Goal: Information Seeking & Learning: Check status

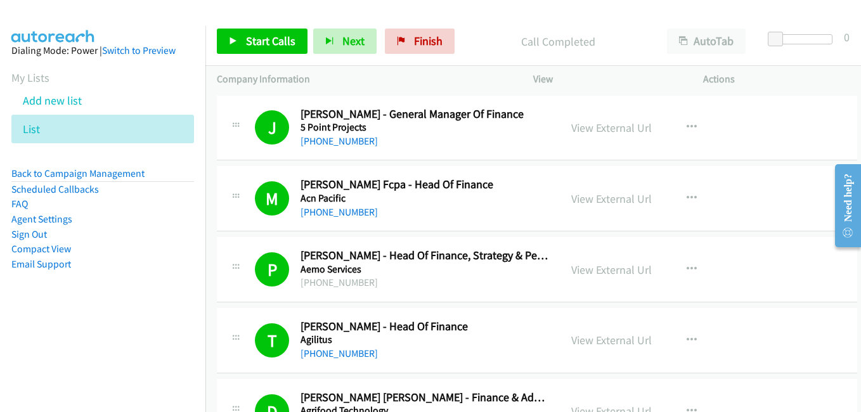
scroll to position [4562, 0]
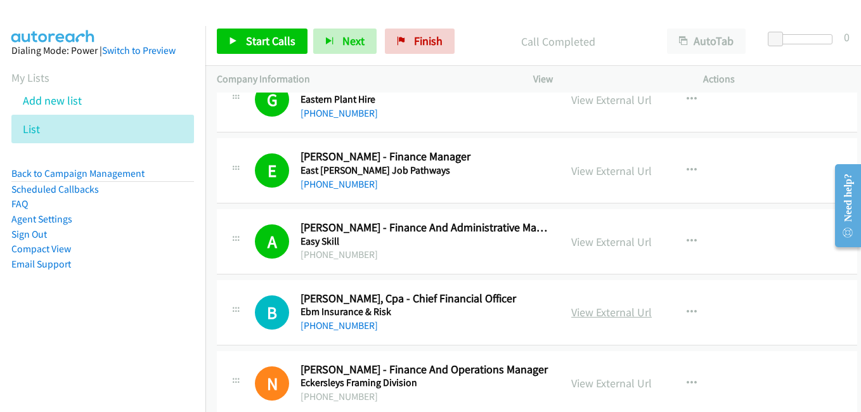
drag, startPoint x: 596, startPoint y: 310, endPoint x: 579, endPoint y: 307, distance: 17.3
click at [596, 310] on link "View External Url" at bounding box center [611, 312] width 80 height 15
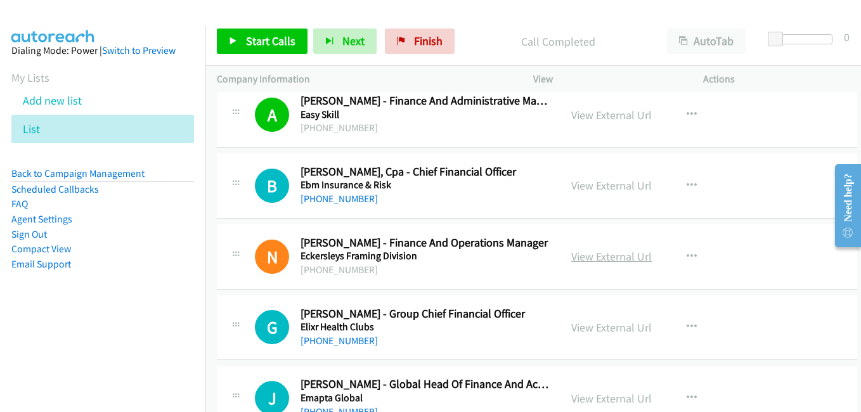
click at [607, 257] on link "View External Url" at bounding box center [611, 256] width 80 height 15
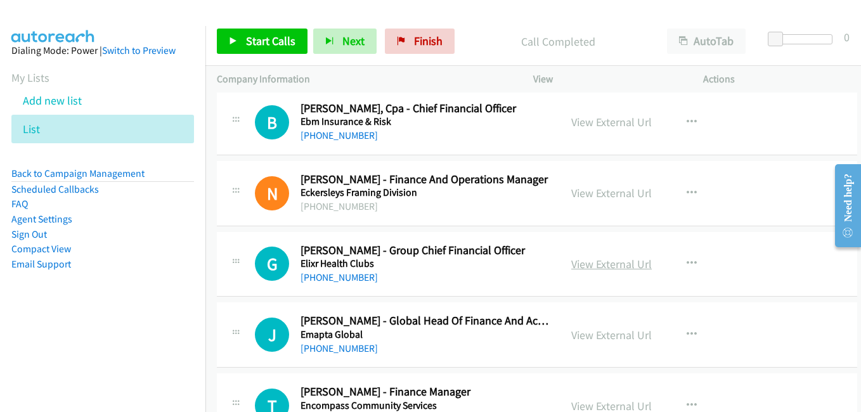
click at [606, 270] on link "View External Url" at bounding box center [611, 264] width 80 height 15
click at [598, 337] on link "View External Url" at bounding box center [611, 335] width 80 height 15
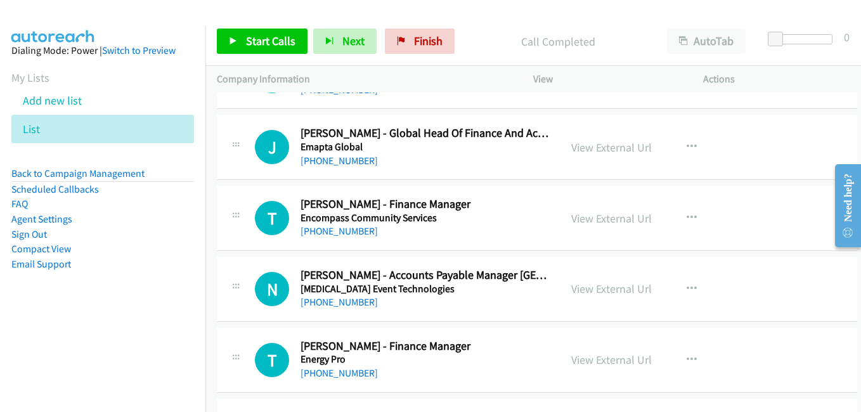
scroll to position [4943, 0]
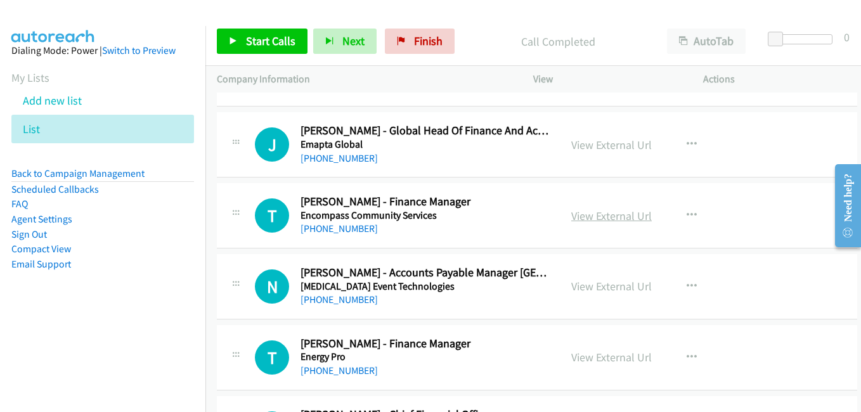
drag, startPoint x: 598, startPoint y: 215, endPoint x: 565, endPoint y: 210, distance: 34.1
click at [598, 215] on link "View External Url" at bounding box center [611, 215] width 80 height 15
drag, startPoint x: 588, startPoint y: 288, endPoint x: 172, endPoint y: 3, distance: 504.4
click at [582, 291] on link "View External Url" at bounding box center [611, 286] width 80 height 15
click at [579, 358] on link "View External Url" at bounding box center [611, 357] width 80 height 15
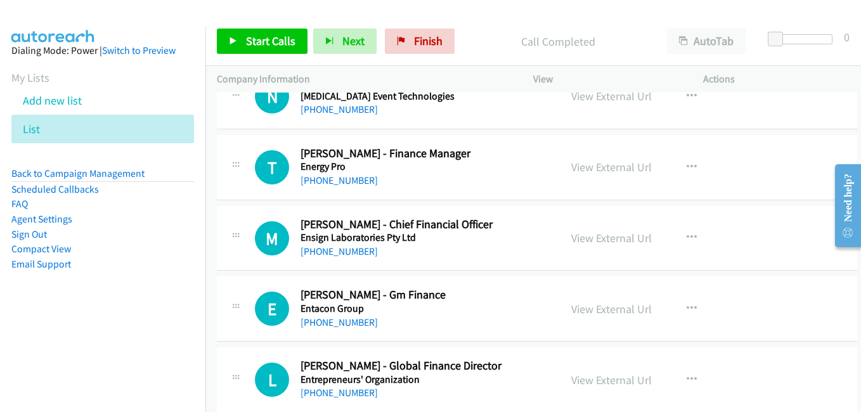
scroll to position [5196, 0]
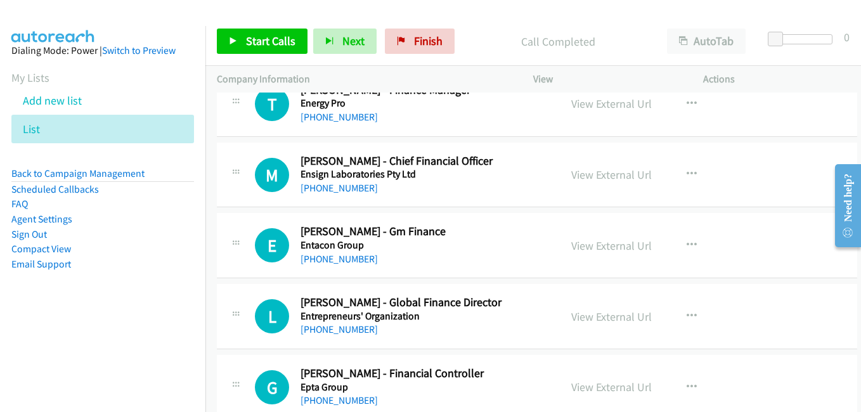
click at [601, 170] on link "View External Url" at bounding box center [611, 174] width 80 height 15
click at [588, 250] on link "View External Url" at bounding box center [611, 245] width 80 height 15
click at [589, 319] on link "View External Url" at bounding box center [611, 316] width 80 height 15
drag, startPoint x: 587, startPoint y: 384, endPoint x: 549, endPoint y: 288, distance: 103.5
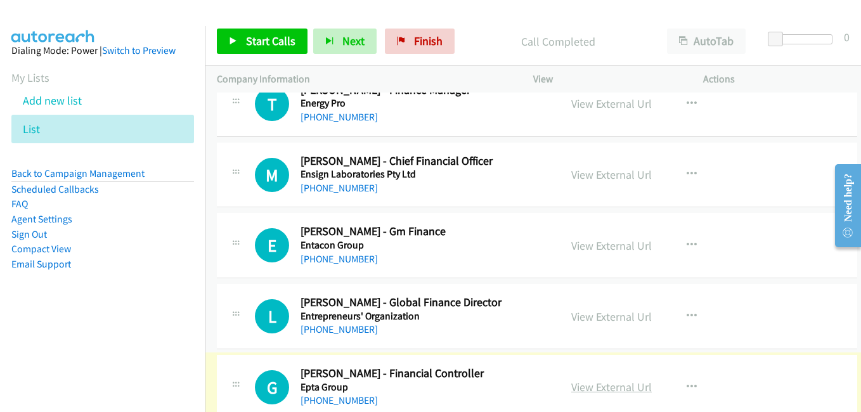
click at [605, 393] on link "View External Url" at bounding box center [611, 387] width 80 height 15
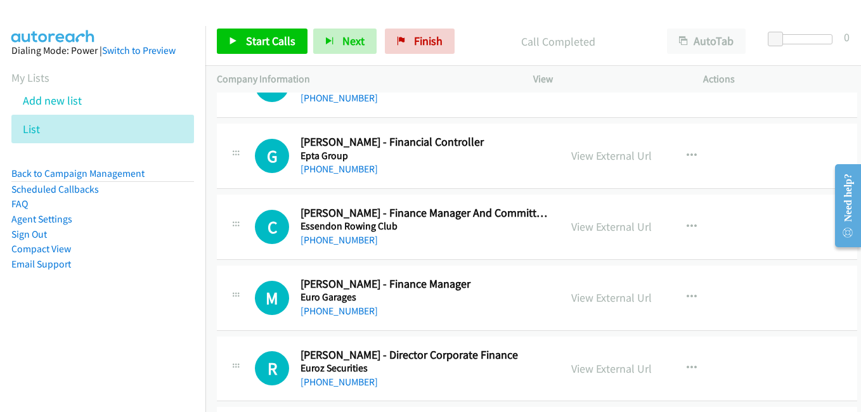
scroll to position [5449, 0]
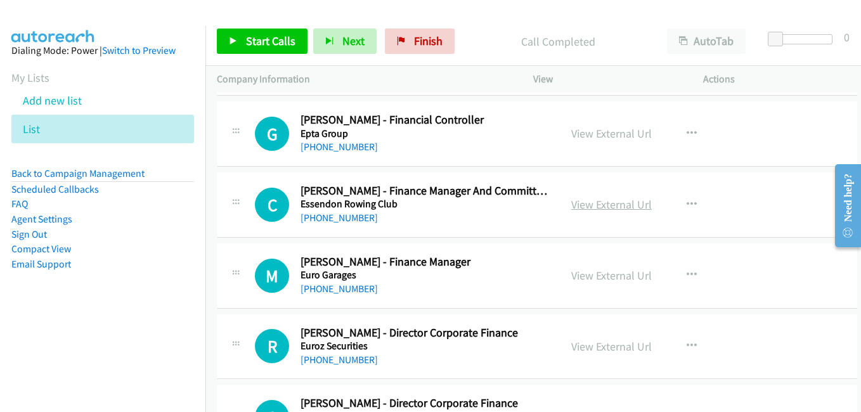
click at [590, 208] on link "View External Url" at bounding box center [611, 204] width 80 height 15
click at [613, 277] on link "View External Url" at bounding box center [611, 275] width 80 height 15
drag, startPoint x: 608, startPoint y: 352, endPoint x: 189, endPoint y: 3, distance: 545.3
click at [587, 343] on link "View External Url" at bounding box center [611, 346] width 80 height 15
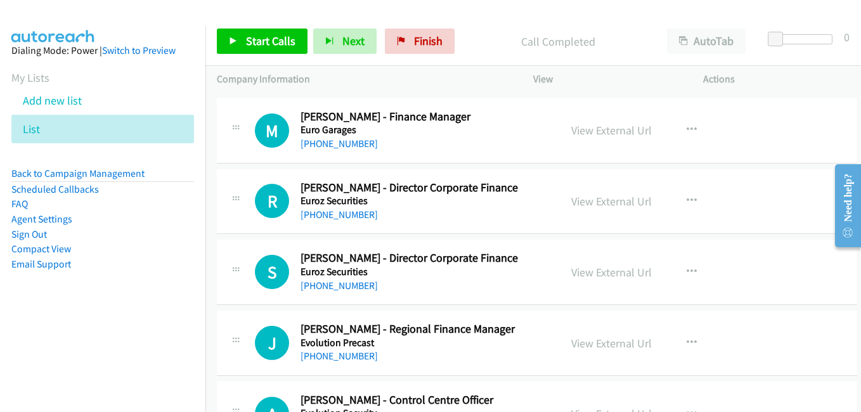
scroll to position [5640, 0]
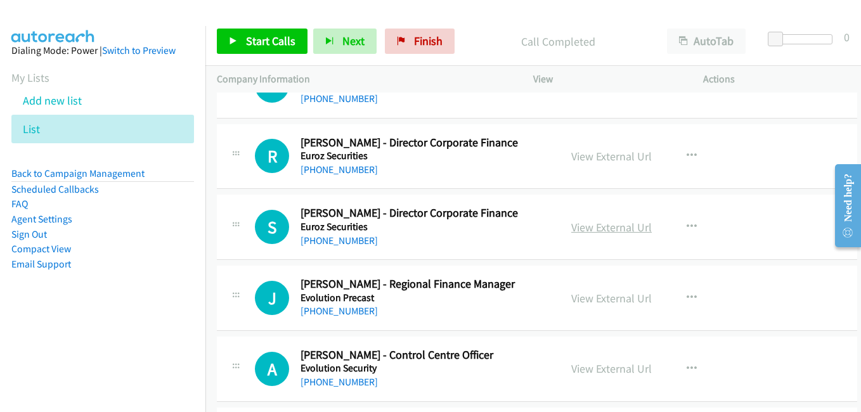
click at [588, 229] on link "View External Url" at bounding box center [611, 227] width 80 height 15
click at [597, 298] on link "View External Url" at bounding box center [611, 298] width 80 height 15
click at [583, 369] on link "View External Url" at bounding box center [611, 368] width 80 height 15
click at [575, 251] on div "S Callback Scheduled [PERSON_NAME] - Director Corporate Finance Euroz Securitie…" at bounding box center [537, 227] width 640 height 65
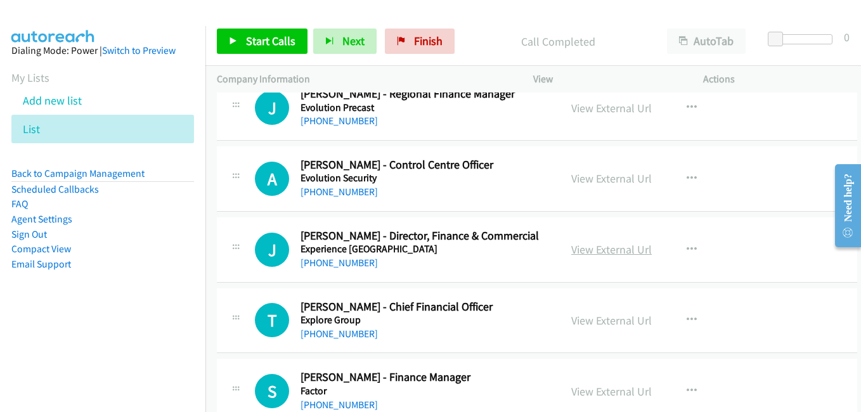
click at [606, 252] on link "View External Url" at bounding box center [611, 249] width 80 height 15
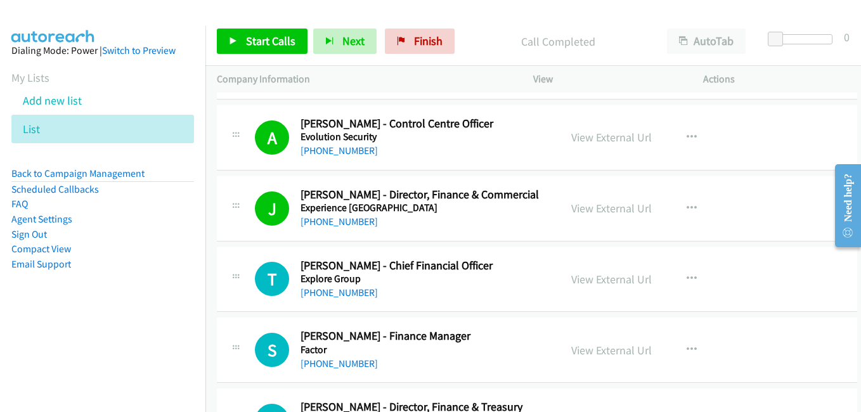
scroll to position [5893, 0]
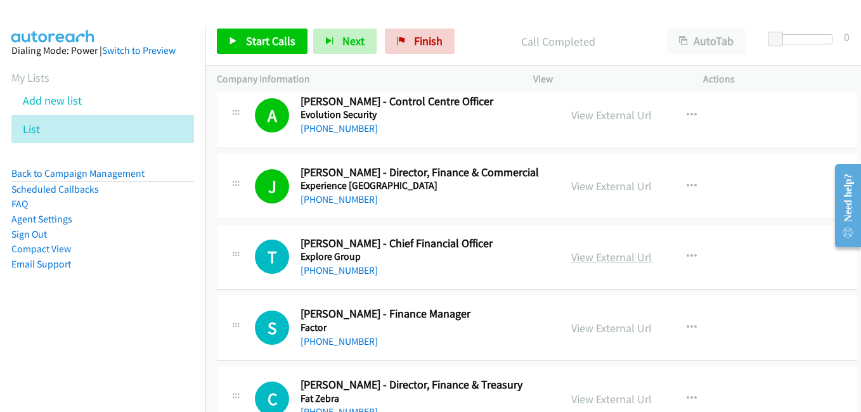
click at [601, 260] on link "View External Url" at bounding box center [611, 257] width 80 height 15
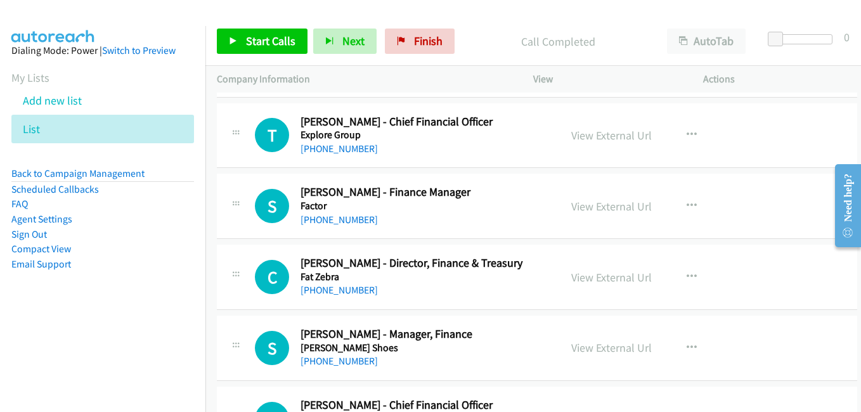
scroll to position [6020, 0]
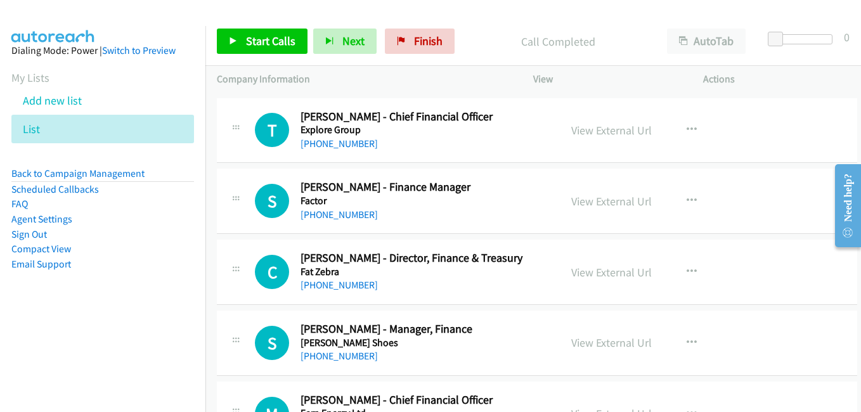
click at [611, 209] on div "View External Url" at bounding box center [611, 201] width 80 height 17
click at [616, 202] on link "View External Url" at bounding box center [611, 201] width 80 height 15
click at [620, 275] on link "View External Url" at bounding box center [611, 272] width 80 height 15
click at [606, 342] on link "View External Url" at bounding box center [611, 342] width 80 height 15
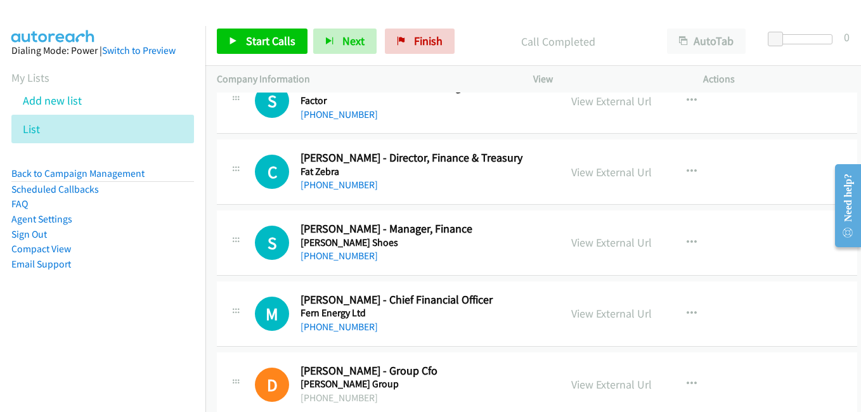
scroll to position [6147, 0]
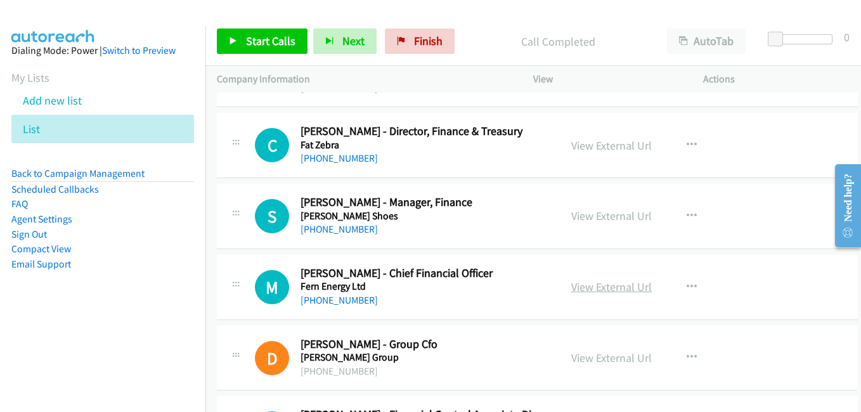
click at [592, 285] on link "View External Url" at bounding box center [611, 286] width 80 height 15
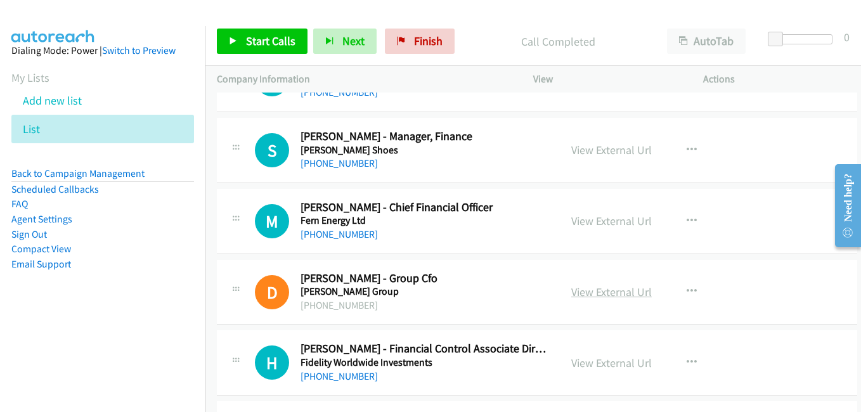
scroll to position [6273, 0]
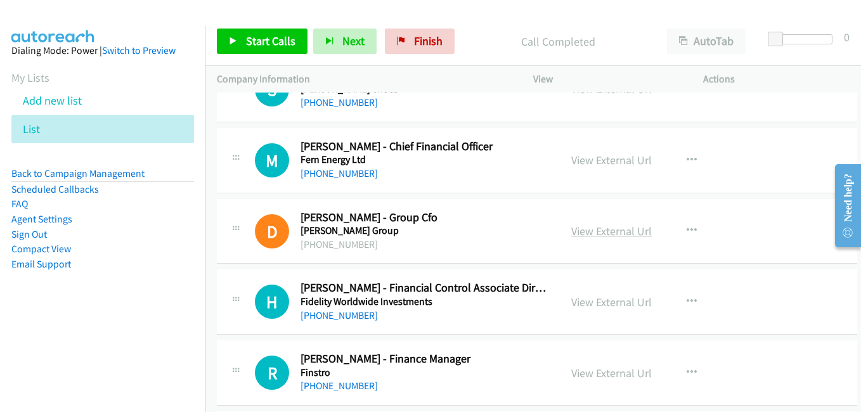
click at [618, 231] on link "View External Url" at bounding box center [611, 231] width 80 height 15
click at [613, 299] on link "View External Url" at bounding box center [611, 302] width 80 height 15
click at [618, 371] on link "View External Url" at bounding box center [611, 373] width 80 height 15
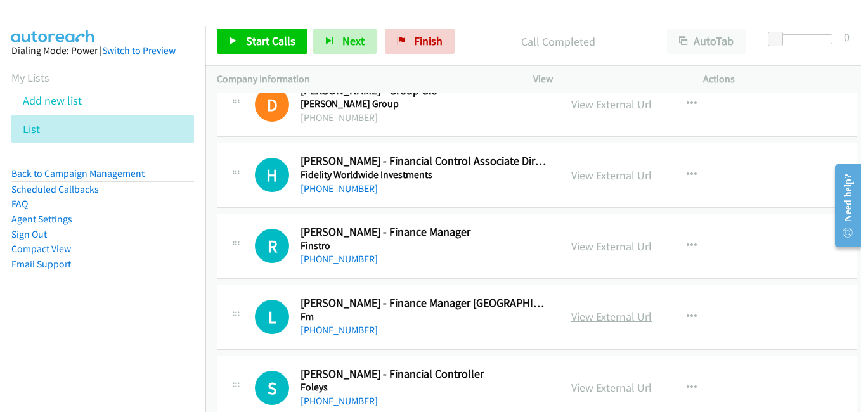
scroll to position [6463, 0]
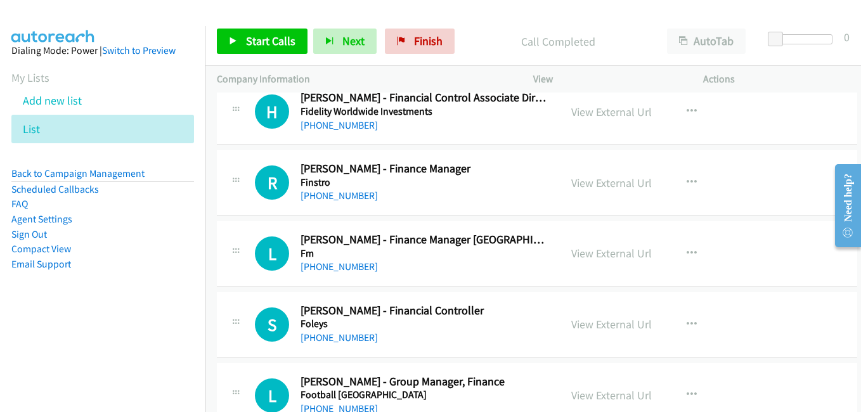
drag, startPoint x: 593, startPoint y: 255, endPoint x: 291, endPoint y: 9, distance: 389.1
click at [599, 252] on link "View External Url" at bounding box center [611, 253] width 80 height 15
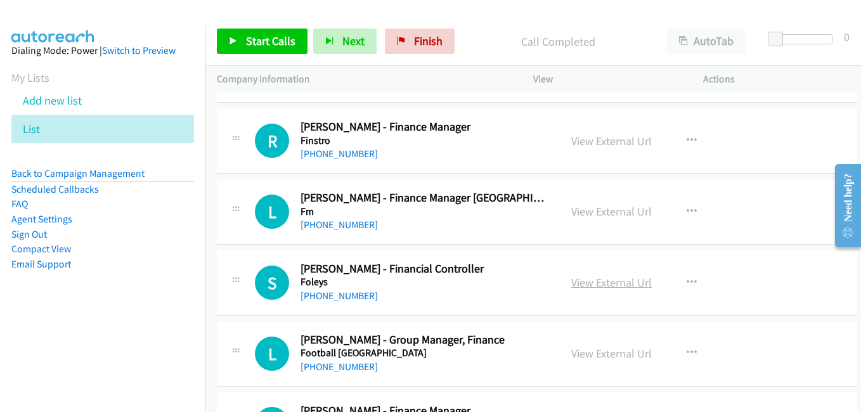
scroll to position [6527, 0]
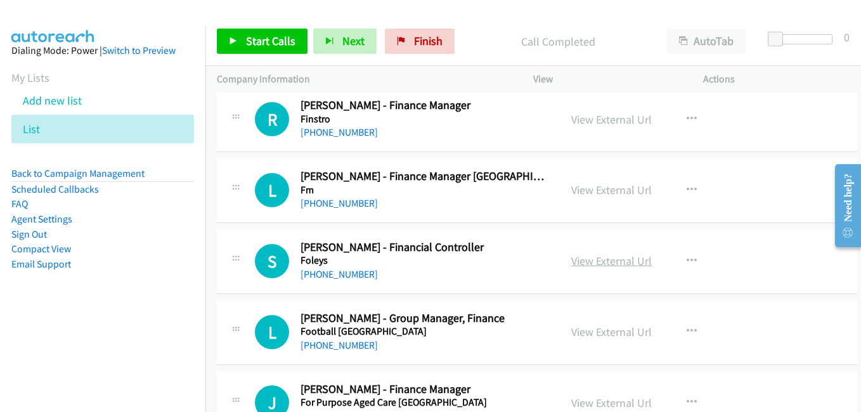
click at [593, 264] on link "View External Url" at bounding box center [611, 260] width 80 height 15
click at [631, 335] on link "View External Url" at bounding box center [611, 331] width 80 height 15
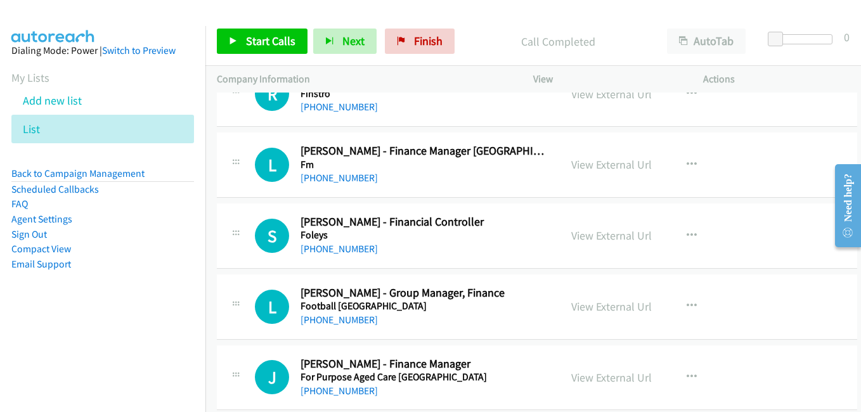
scroll to position [6717, 0]
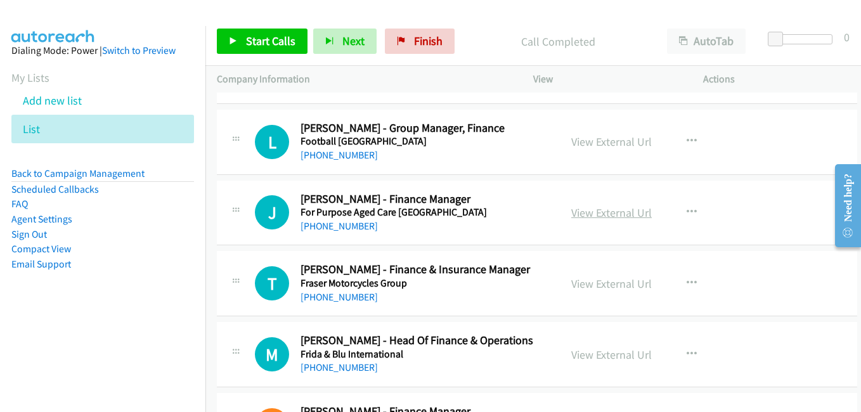
click at [596, 213] on link "View External Url" at bounding box center [611, 212] width 80 height 15
drag, startPoint x: 599, startPoint y: 283, endPoint x: 588, endPoint y: 281, distance: 11.1
click at [599, 283] on link "View External Url" at bounding box center [611, 283] width 80 height 15
click at [606, 355] on link "View External Url" at bounding box center [611, 354] width 80 height 15
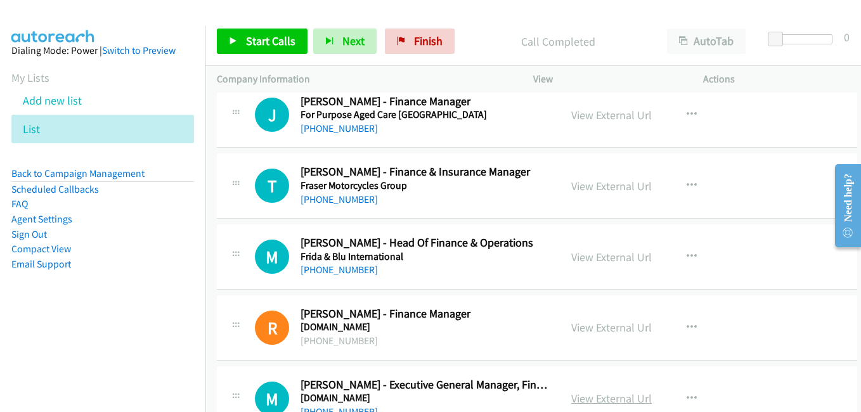
scroll to position [6907, 0]
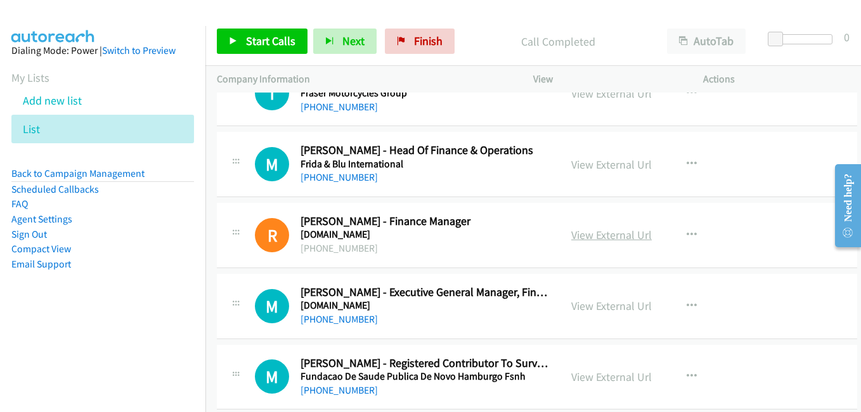
click at [609, 235] on link "View External Url" at bounding box center [611, 234] width 80 height 15
click at [599, 313] on link "View External Url" at bounding box center [611, 305] width 80 height 15
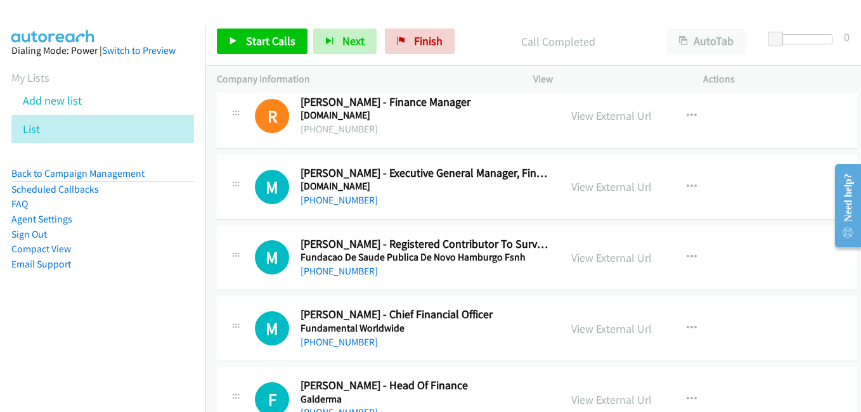
scroll to position [7034, 0]
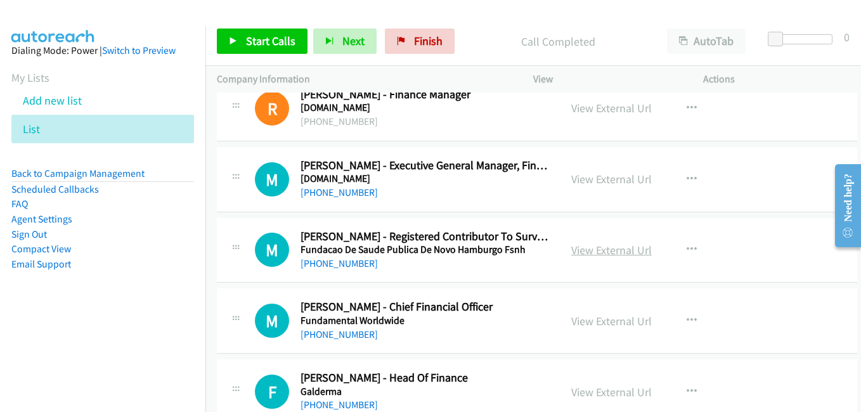
click at [624, 253] on link "View External Url" at bounding box center [611, 250] width 80 height 15
click at [595, 320] on link "View External Url" at bounding box center [611, 321] width 80 height 15
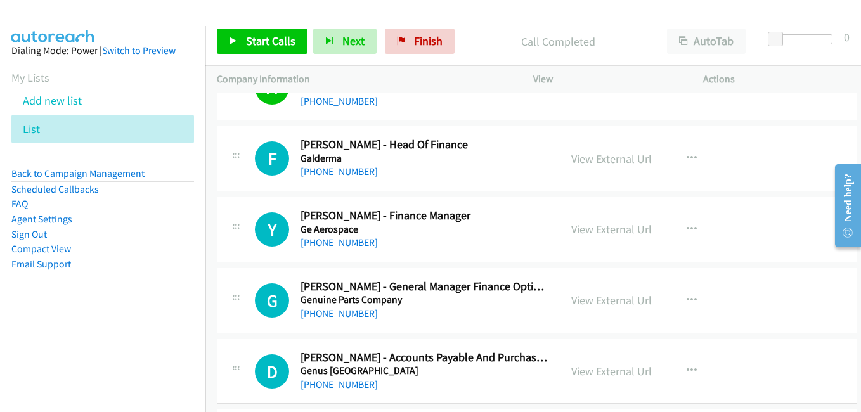
scroll to position [7287, 0]
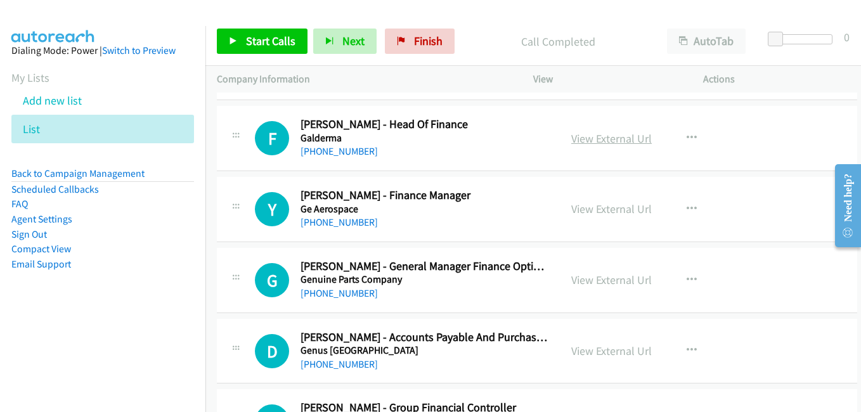
click at [591, 144] on link "View External Url" at bounding box center [611, 138] width 80 height 15
click at [598, 210] on link "View External Url" at bounding box center [611, 209] width 80 height 15
click at [598, 279] on link "View External Url" at bounding box center [611, 279] width 80 height 15
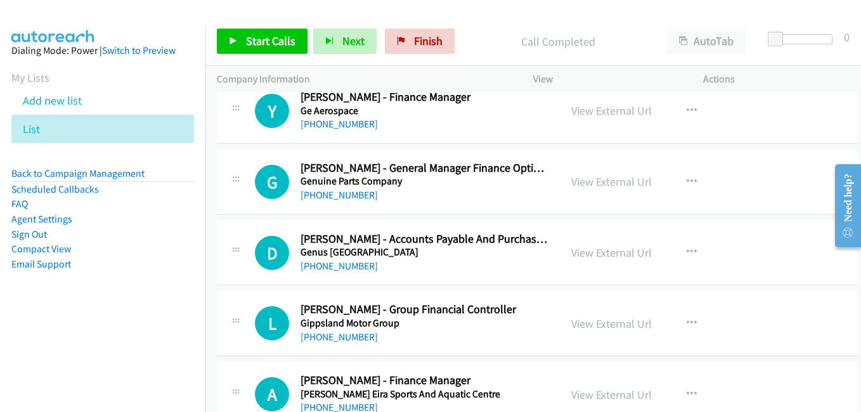
scroll to position [7414, 0]
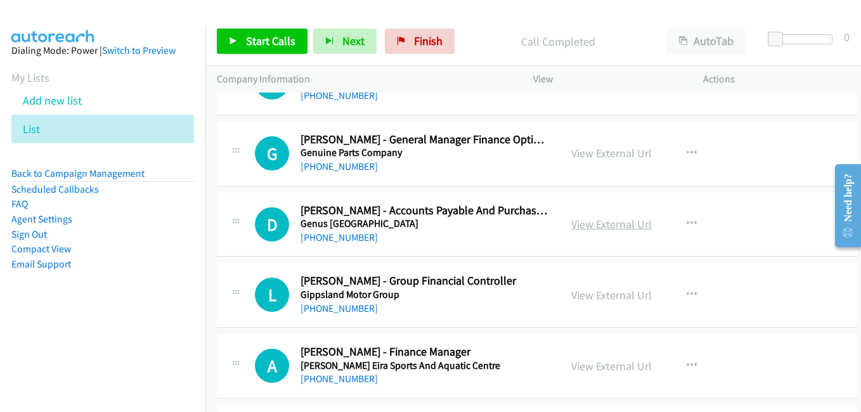
click at [592, 221] on link "View External Url" at bounding box center [611, 224] width 80 height 15
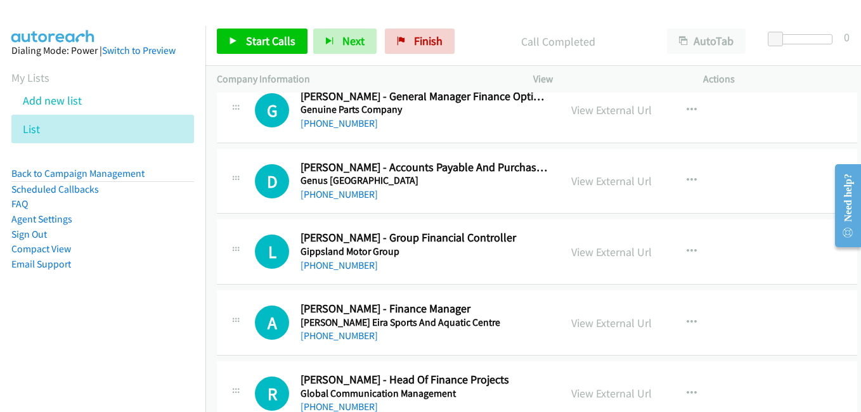
scroll to position [7477, 0]
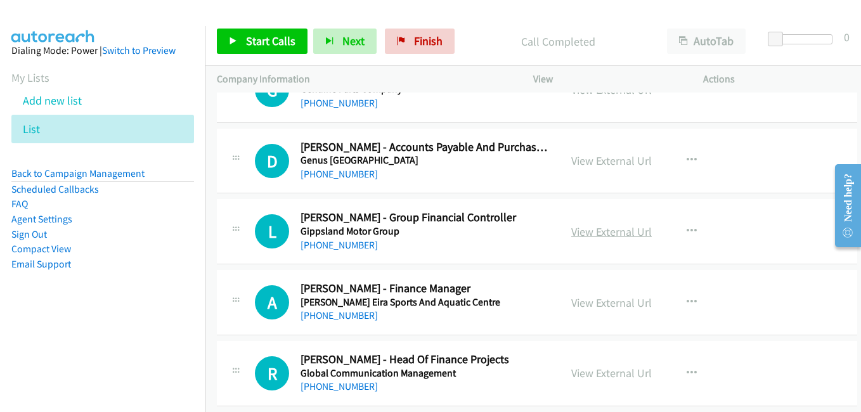
click at [628, 234] on link "View External Url" at bounding box center [611, 231] width 80 height 15
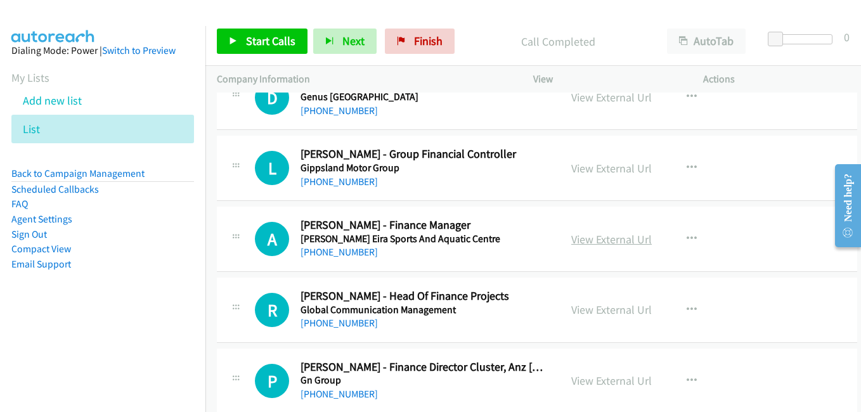
click at [606, 238] on link "View External Url" at bounding box center [611, 239] width 80 height 15
click at [614, 314] on link "View External Url" at bounding box center [611, 309] width 80 height 15
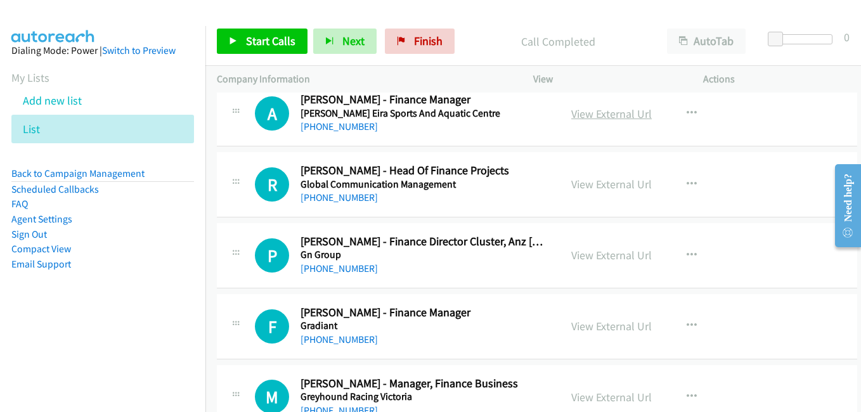
scroll to position [7667, 0]
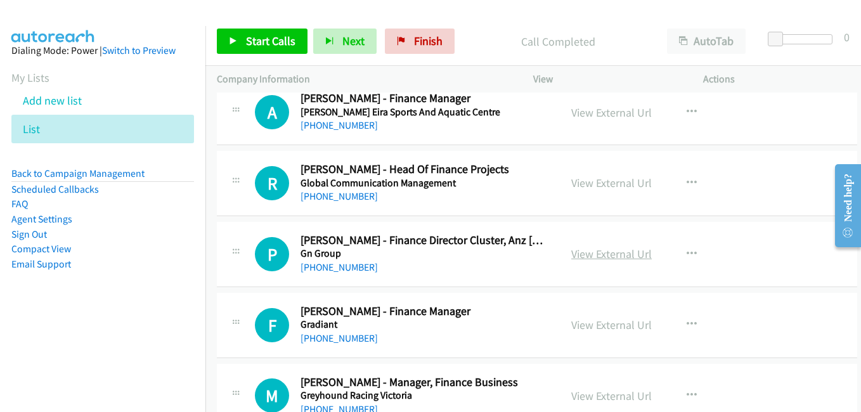
click at [601, 254] on link "View External Url" at bounding box center [611, 253] width 80 height 15
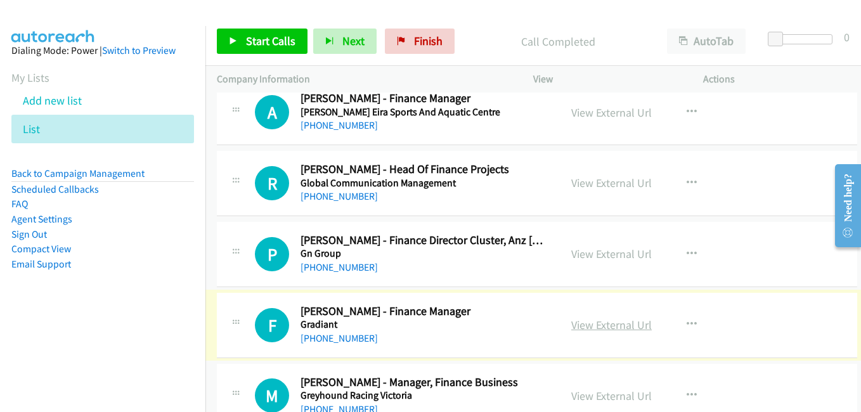
click at [592, 325] on link "View External Url" at bounding box center [611, 324] width 80 height 15
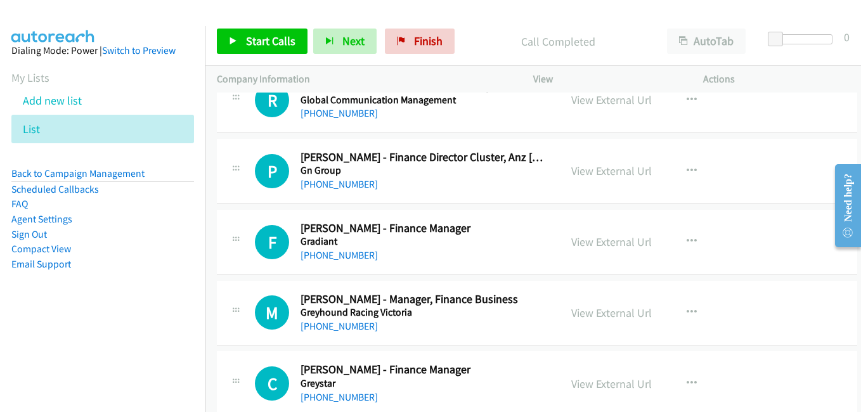
scroll to position [7857, 0]
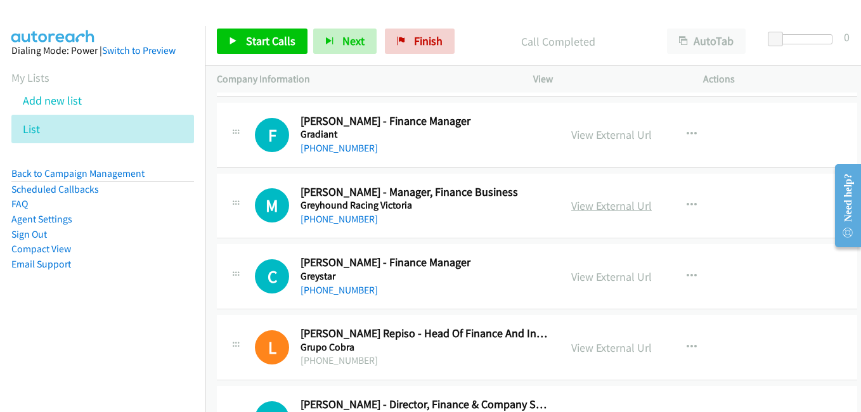
click at [587, 207] on link "View External Url" at bounding box center [611, 205] width 80 height 15
click at [582, 280] on link "View External Url" at bounding box center [611, 276] width 80 height 15
click at [598, 353] on link "View External Url" at bounding box center [611, 347] width 80 height 15
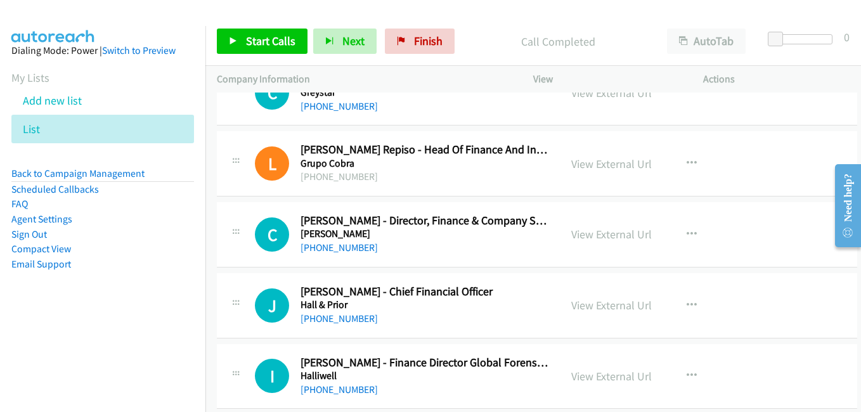
scroll to position [8047, 0]
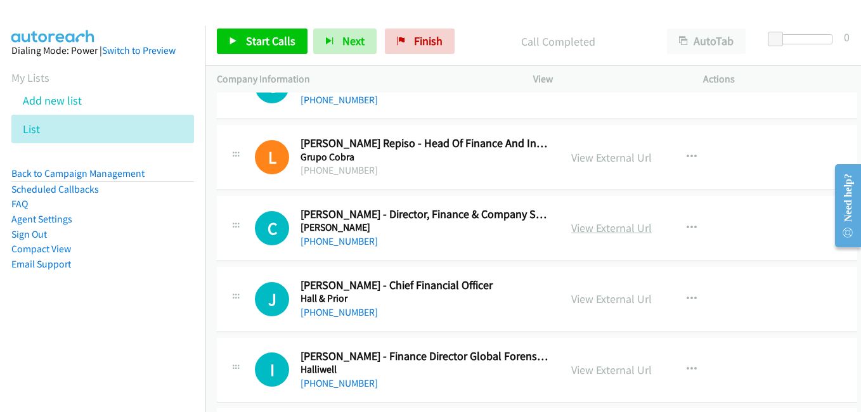
click at [617, 233] on link "View External Url" at bounding box center [611, 228] width 80 height 15
click at [578, 300] on link "View External Url" at bounding box center [611, 298] width 80 height 15
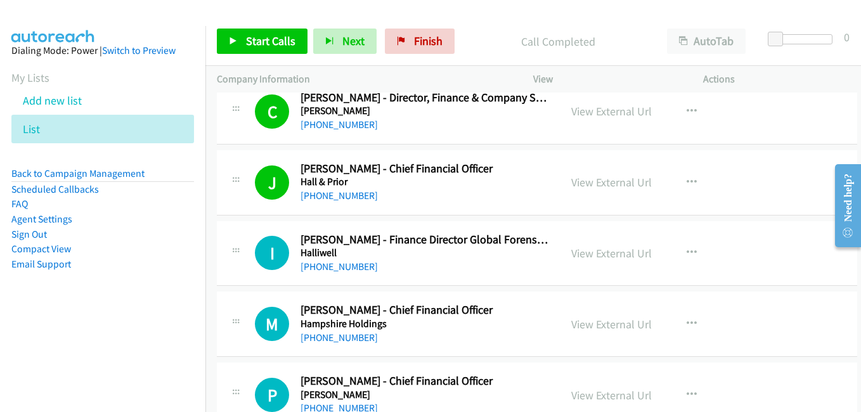
scroll to position [8238, 0]
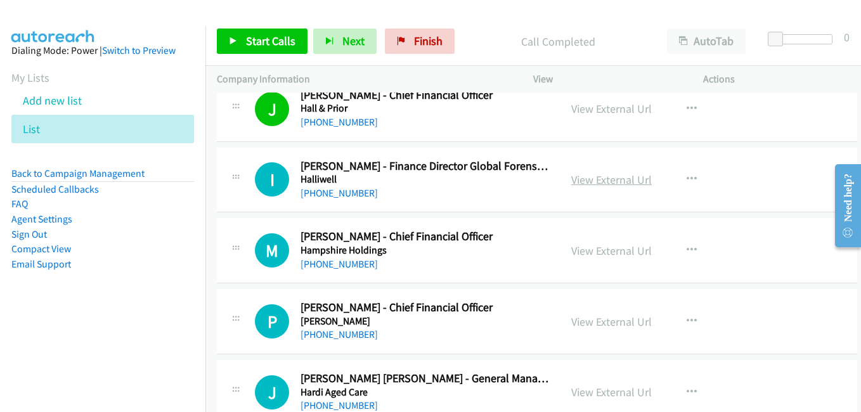
click at [599, 175] on link "View External Url" at bounding box center [611, 179] width 80 height 15
click at [586, 252] on link "View External Url" at bounding box center [611, 250] width 80 height 15
click at [625, 328] on link "View External Url" at bounding box center [611, 321] width 80 height 15
click at [605, 324] on link "View External Url" at bounding box center [611, 321] width 80 height 15
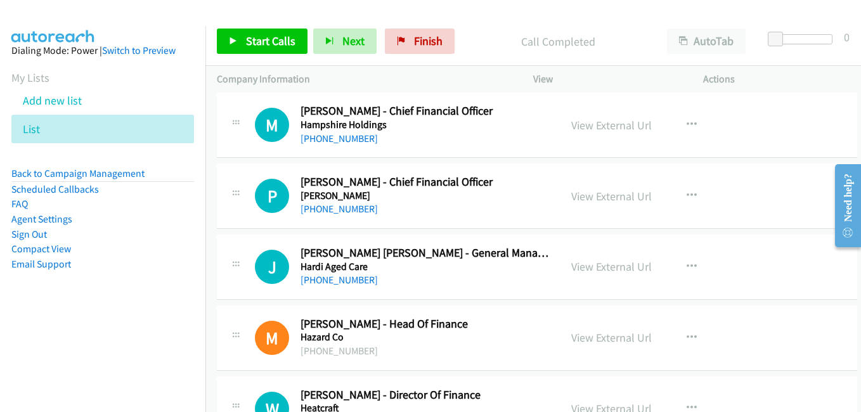
scroll to position [8364, 0]
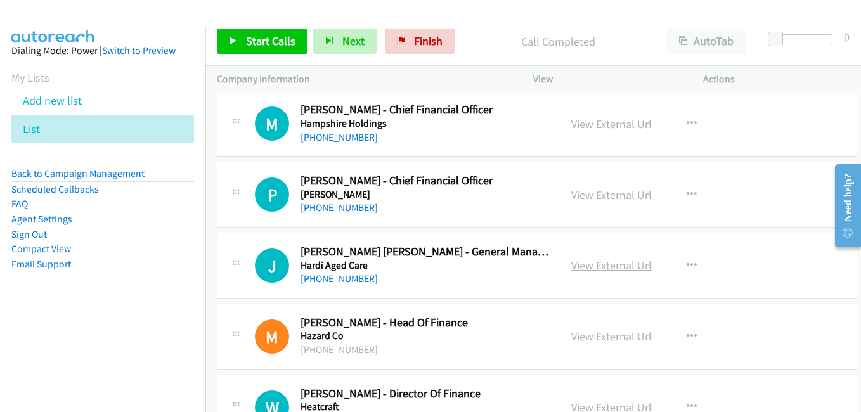
click at [611, 266] on link "View External Url" at bounding box center [611, 265] width 80 height 15
click at [601, 335] on link "View External Url" at bounding box center [611, 336] width 80 height 15
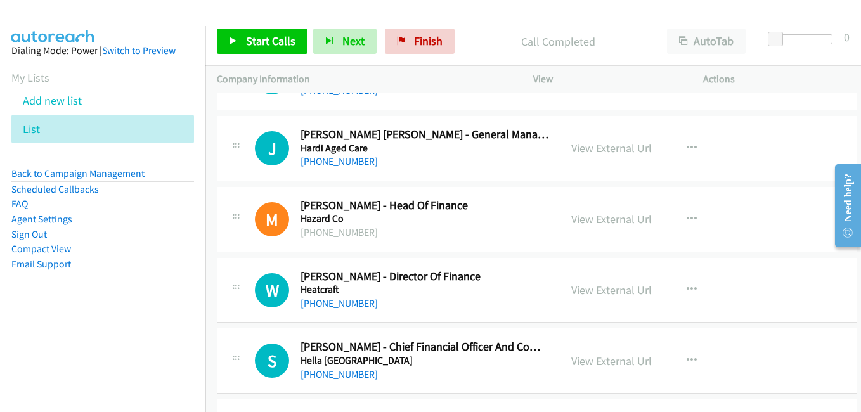
scroll to position [8491, 0]
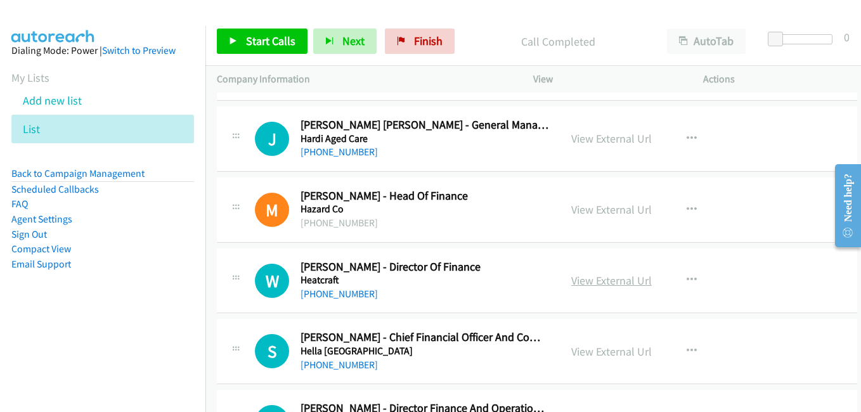
click at [599, 280] on link "View External Url" at bounding box center [611, 280] width 80 height 15
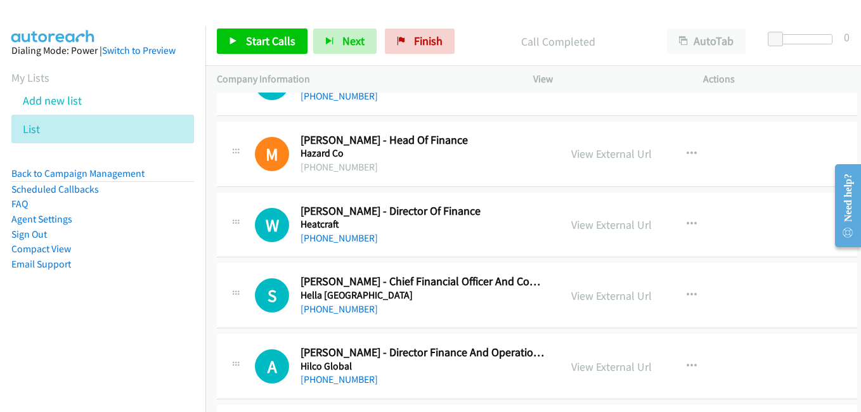
scroll to position [8554, 0]
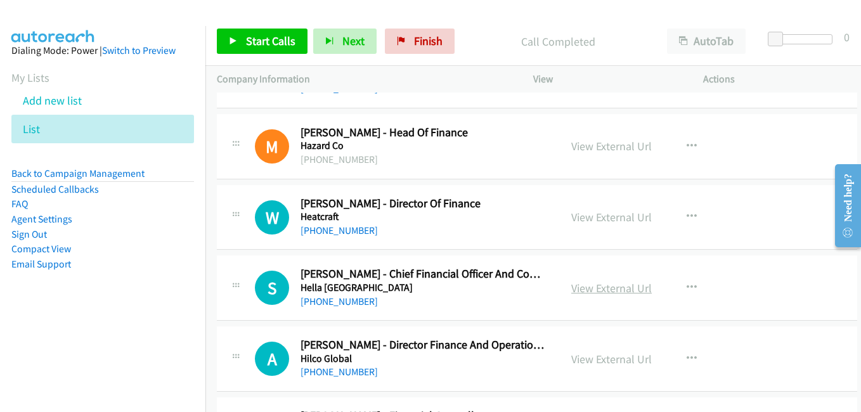
click at [603, 285] on link "View External Url" at bounding box center [611, 288] width 80 height 15
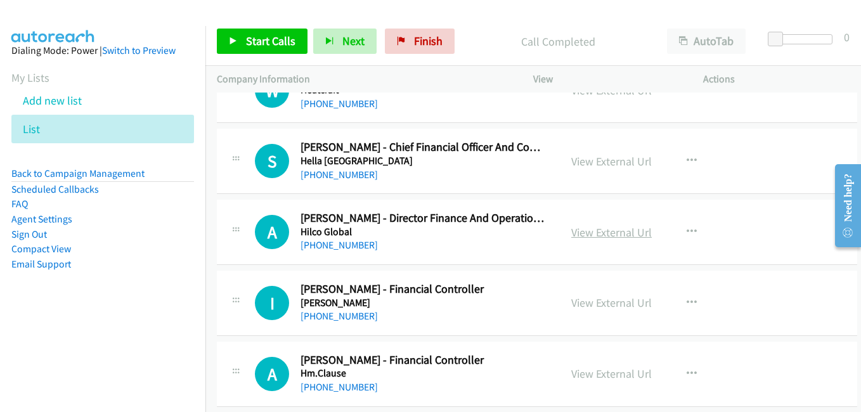
click at [617, 236] on link "View External Url" at bounding box center [611, 232] width 80 height 15
click at [597, 302] on link "View External Url" at bounding box center [611, 302] width 80 height 15
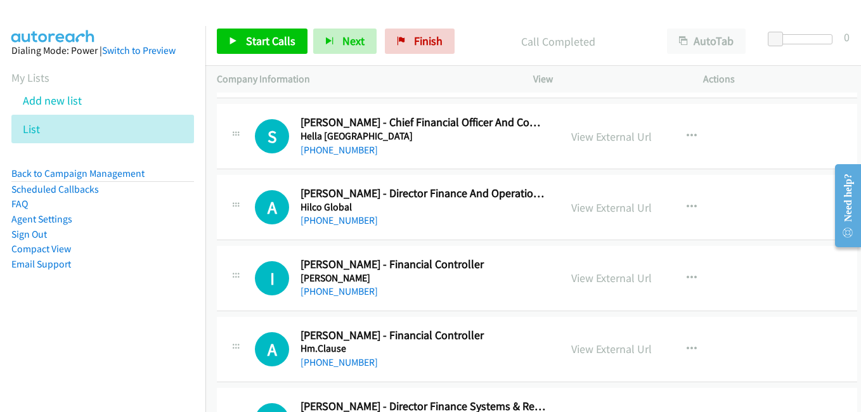
scroll to position [8745, 0]
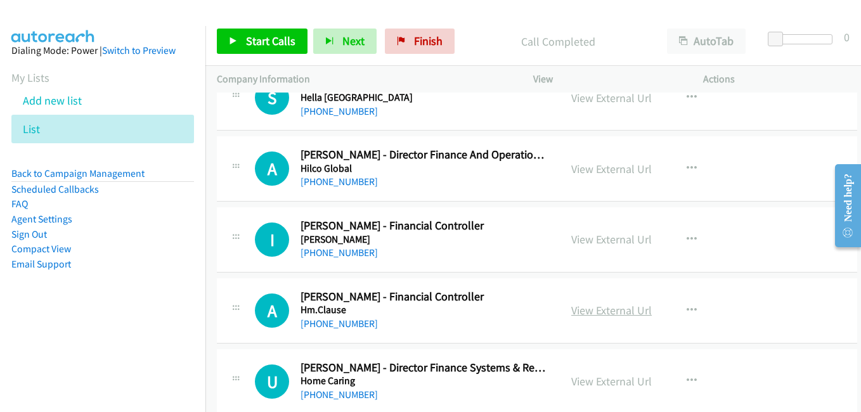
click at [586, 312] on link "View External Url" at bounding box center [611, 310] width 80 height 15
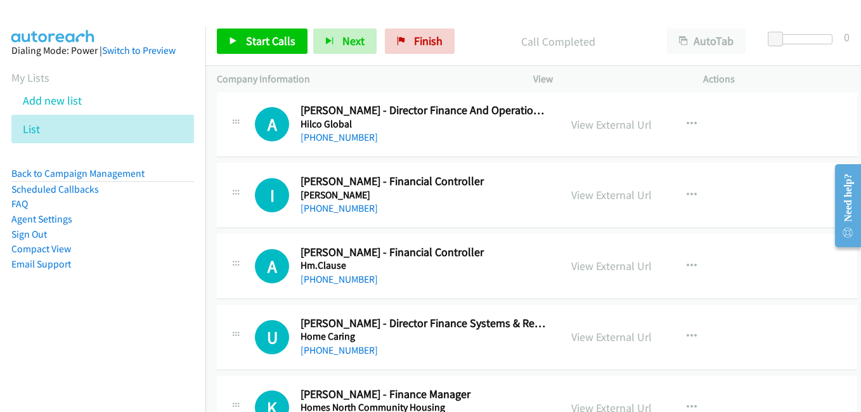
scroll to position [8808, 0]
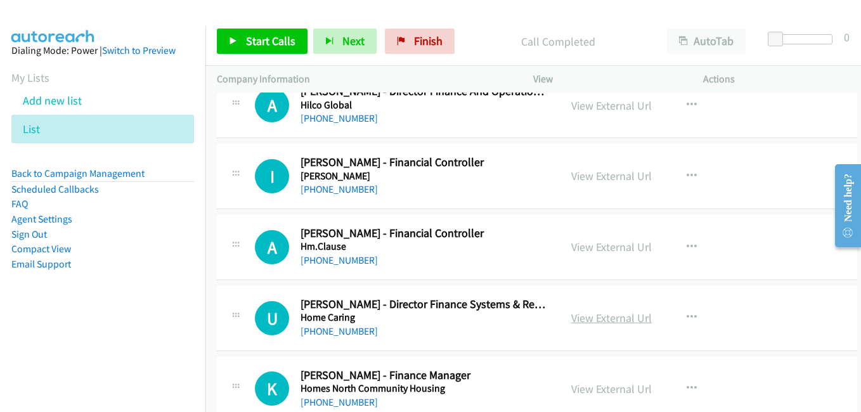
click at [618, 323] on link "View External Url" at bounding box center [611, 317] width 80 height 15
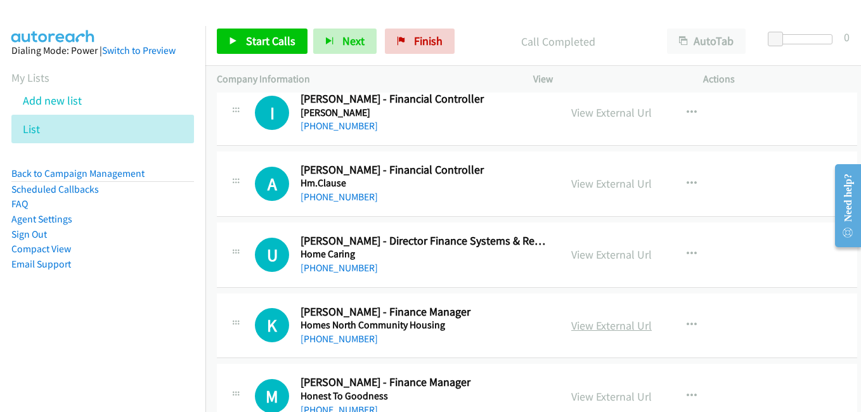
click at [610, 328] on link "View External Url" at bounding box center [611, 325] width 80 height 15
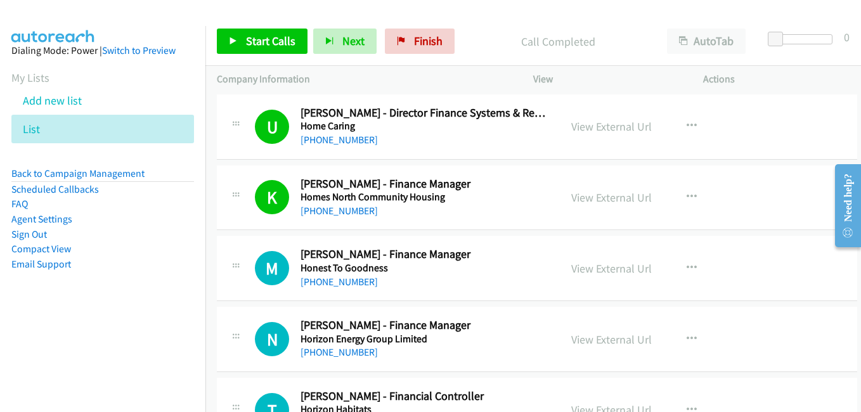
scroll to position [9061, 0]
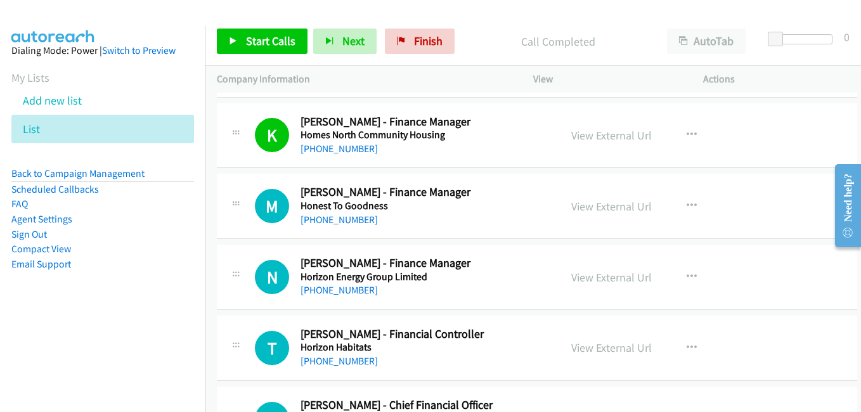
drag, startPoint x: 606, startPoint y: 207, endPoint x: 190, endPoint y: 10, distance: 460.6
click at [603, 206] on link "View External Url" at bounding box center [611, 206] width 80 height 15
drag, startPoint x: 613, startPoint y: 275, endPoint x: 598, endPoint y: 269, distance: 16.5
click at [613, 275] on link "View External Url" at bounding box center [611, 277] width 80 height 15
click at [609, 347] on link "View External Url" at bounding box center [611, 347] width 80 height 15
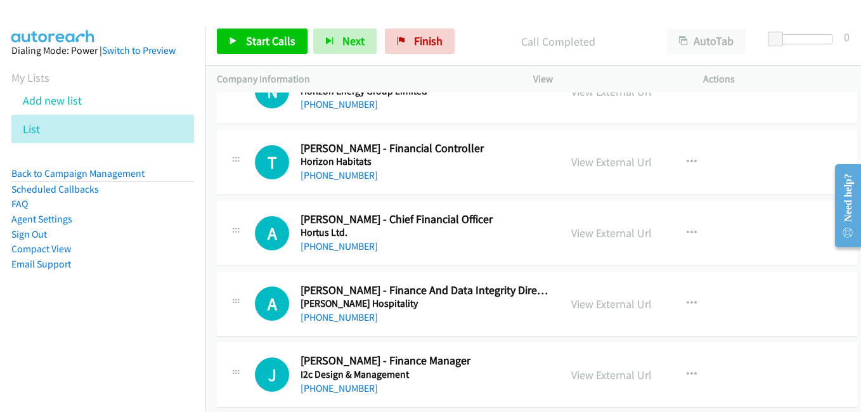
scroll to position [9251, 0]
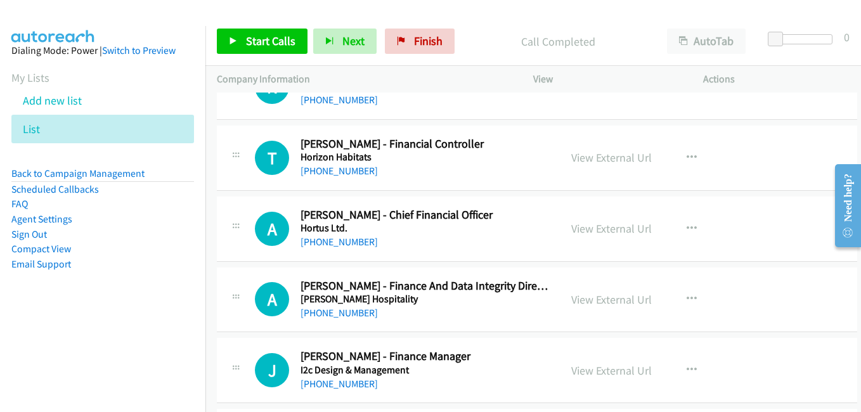
drag, startPoint x: 590, startPoint y: 227, endPoint x: 198, endPoint y: 3, distance: 451.8
click at [608, 229] on link "View External Url" at bounding box center [611, 228] width 80 height 15
click at [592, 298] on link "View External Url" at bounding box center [611, 299] width 80 height 15
drag, startPoint x: 598, startPoint y: 371, endPoint x: 489, endPoint y: 68, distance: 321.9
click at [586, 365] on link "View External Url" at bounding box center [611, 370] width 80 height 15
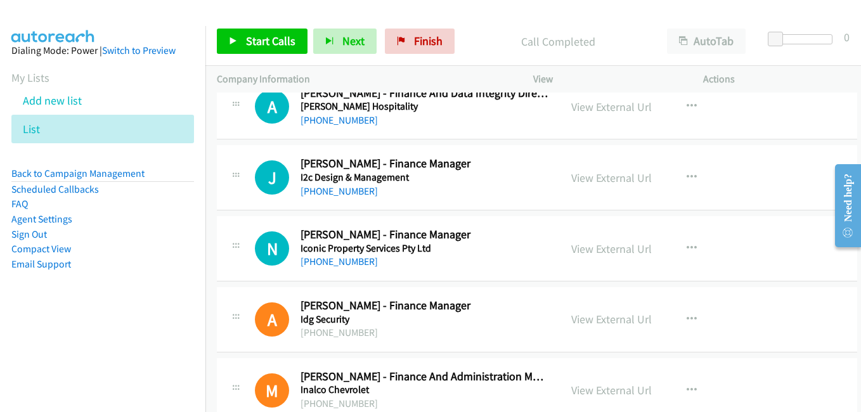
scroll to position [9505, 0]
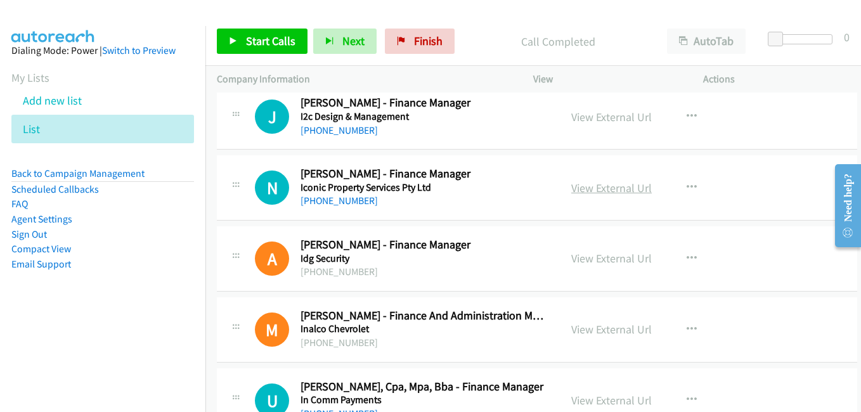
click at [604, 189] on link "View External Url" at bounding box center [611, 188] width 80 height 15
click at [596, 259] on link "View External Url" at bounding box center [611, 258] width 80 height 15
click at [599, 327] on link "View External Url" at bounding box center [611, 329] width 80 height 15
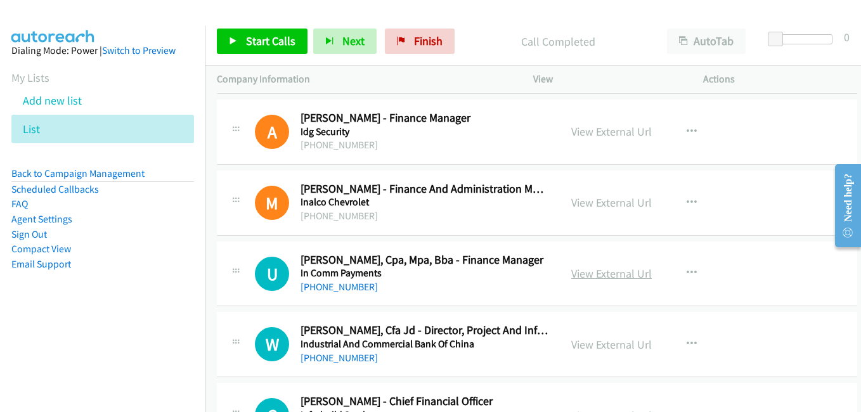
click at [599, 277] on link "View External Url" at bounding box center [611, 273] width 80 height 15
click at [593, 349] on link "View External Url" at bounding box center [611, 344] width 80 height 15
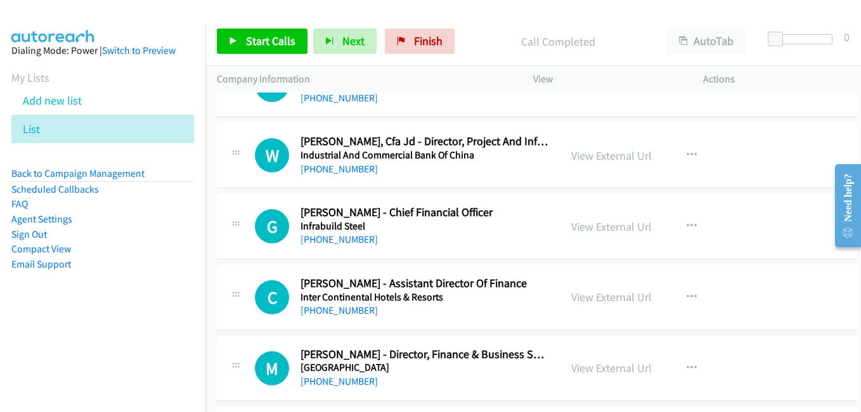
scroll to position [9822, 0]
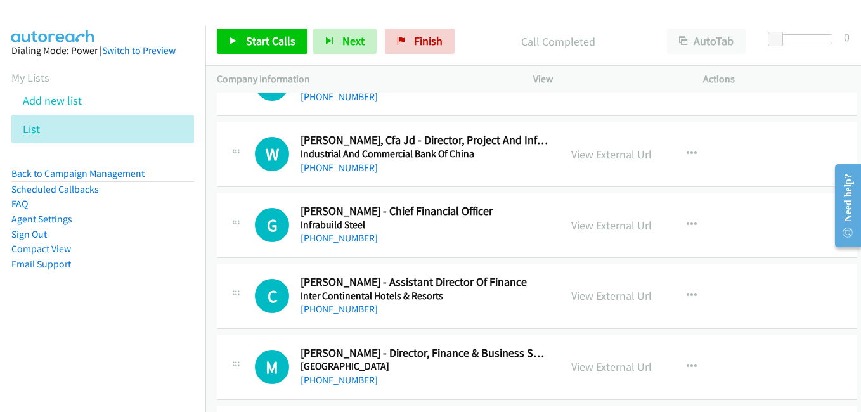
drag, startPoint x: 601, startPoint y: 228, endPoint x: 361, endPoint y: 75, distance: 284.6
click at [606, 226] on link "View External Url" at bounding box center [611, 225] width 80 height 15
click at [609, 294] on link "View External Url" at bounding box center [611, 295] width 80 height 15
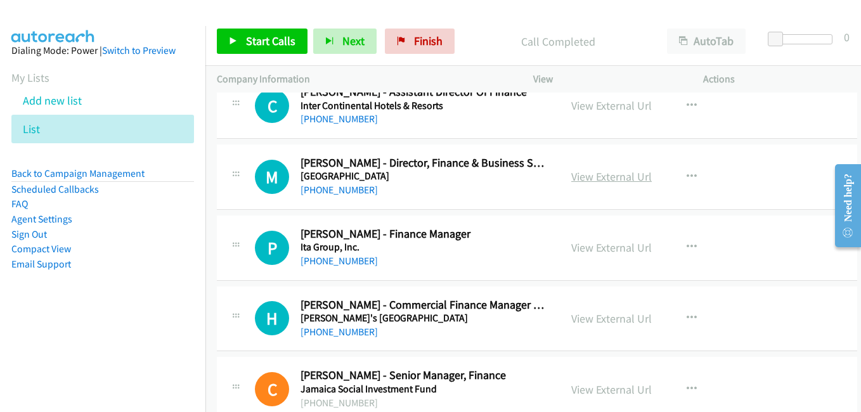
click at [592, 182] on link "View External Url" at bounding box center [611, 176] width 80 height 15
click at [585, 243] on link "View External Url" at bounding box center [611, 247] width 80 height 15
